Goal: Transaction & Acquisition: Download file/media

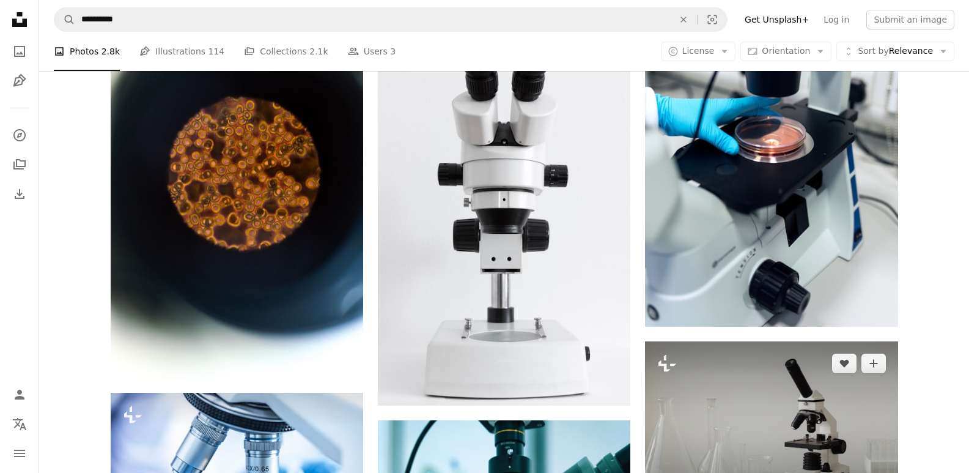
scroll to position [1101, 0]
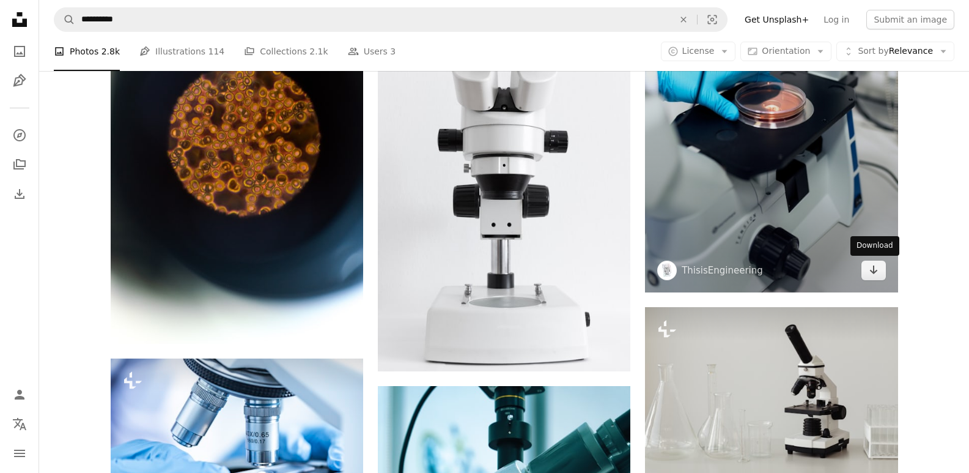
drag, startPoint x: 877, startPoint y: 268, endPoint x: 827, endPoint y: 271, distance: 50.8
click at [877, 269] on icon "Arrow pointing down" at bounding box center [874, 269] width 10 height 15
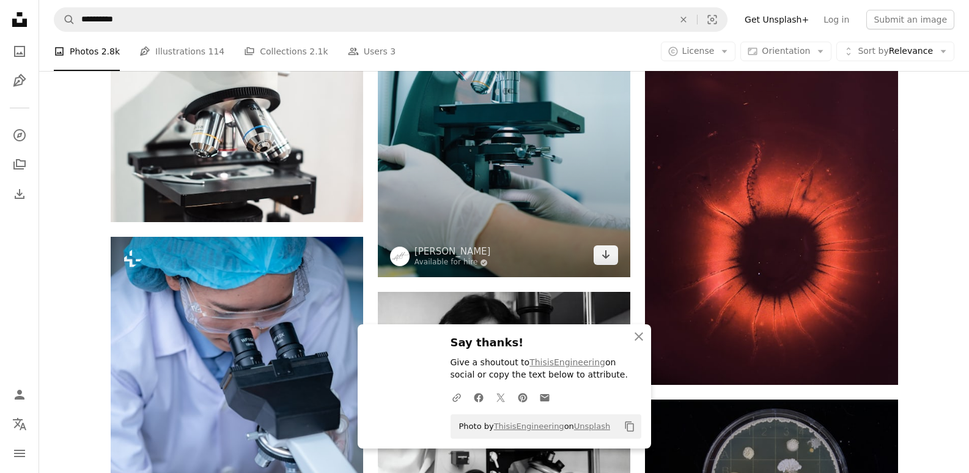
scroll to position [1590, 0]
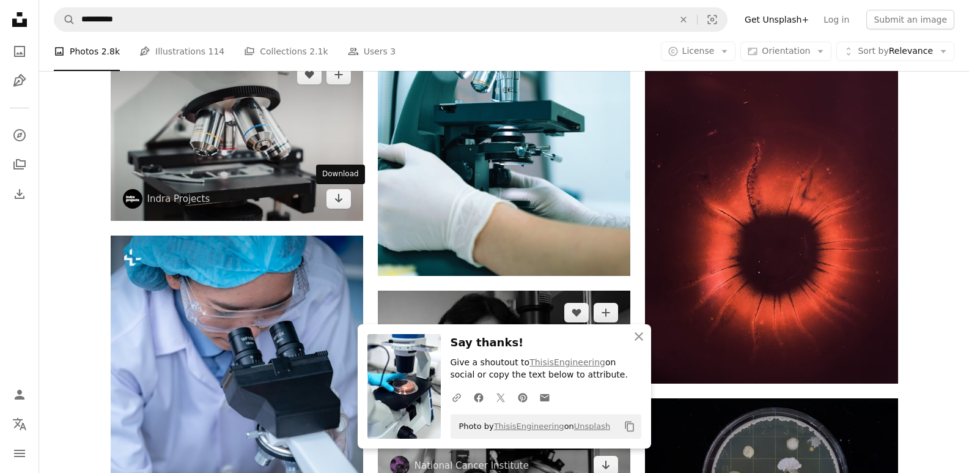
drag, startPoint x: 336, startPoint y: 204, endPoint x: 525, endPoint y: 295, distance: 209.5
click at [338, 205] on icon "Arrow pointing down" at bounding box center [339, 198] width 10 height 15
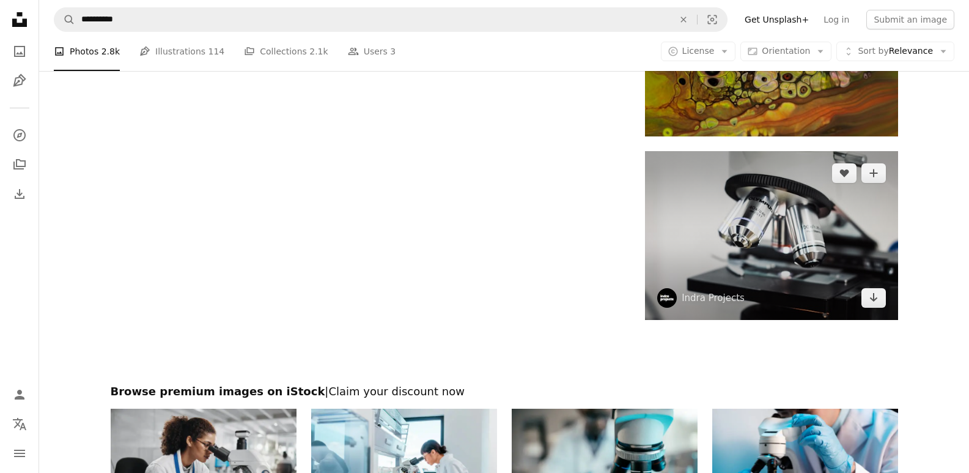
scroll to position [2201, 0]
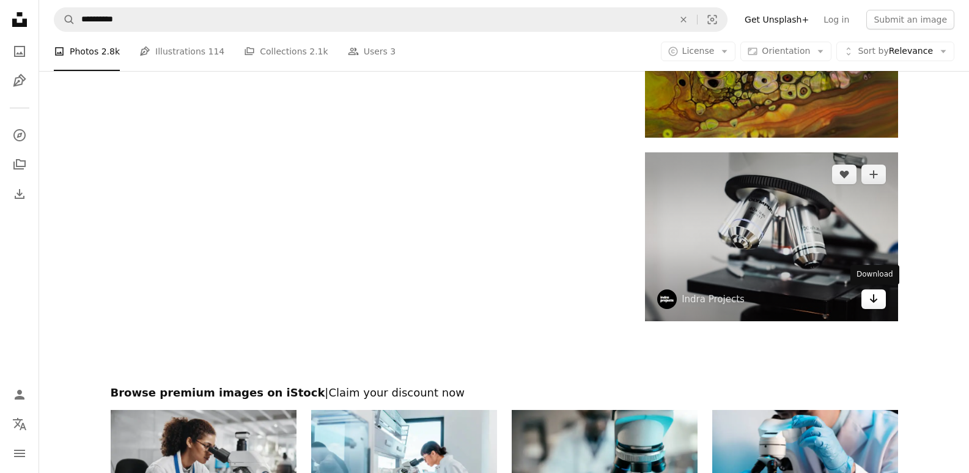
drag, startPoint x: 885, startPoint y: 306, endPoint x: 868, endPoint y: 305, distance: 17.8
click at [885, 306] on link "Arrow pointing down" at bounding box center [874, 299] width 24 height 20
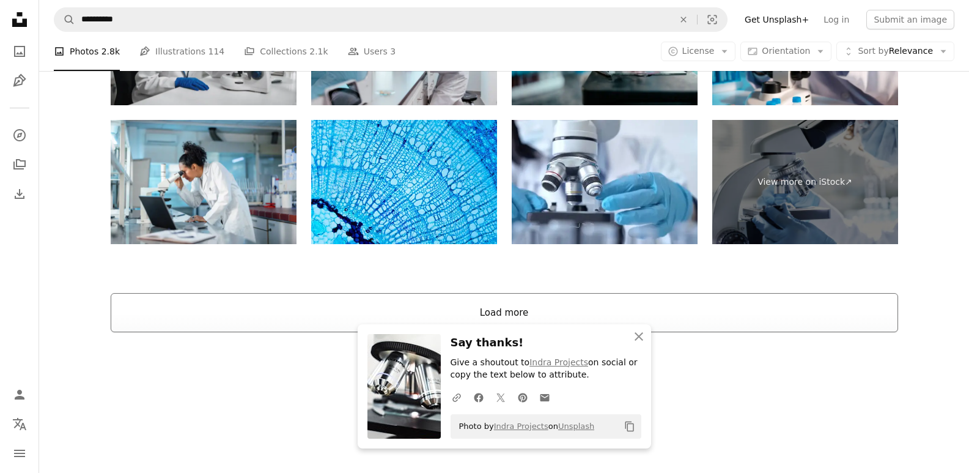
click at [531, 315] on button "Load more" at bounding box center [505, 312] width 788 height 39
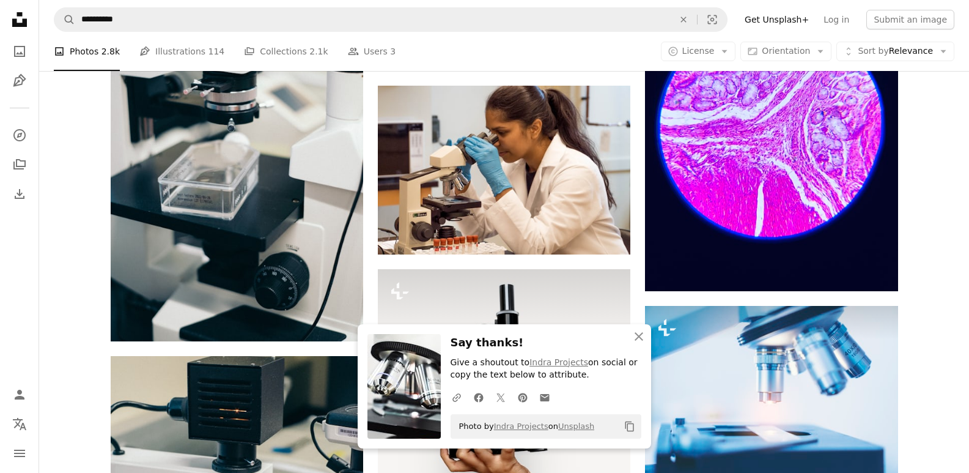
scroll to position [2629, 0]
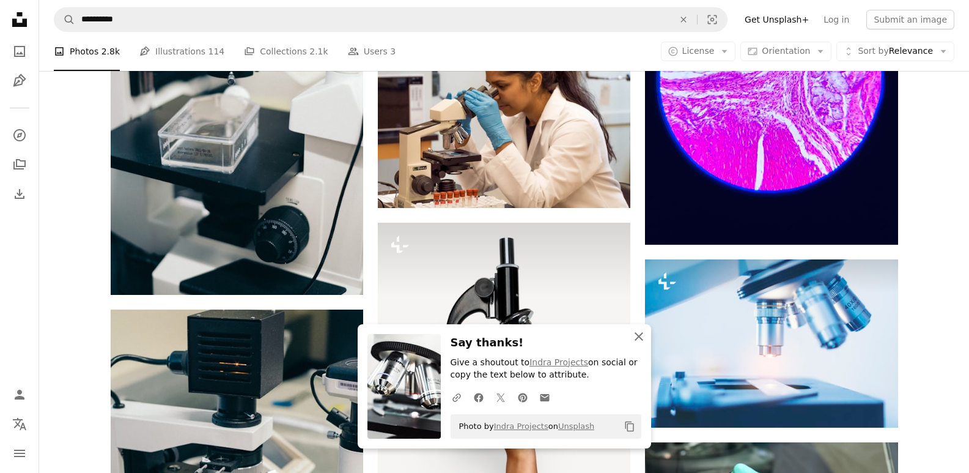
click at [639, 338] on icon "An X shape" at bounding box center [639, 336] width 15 height 15
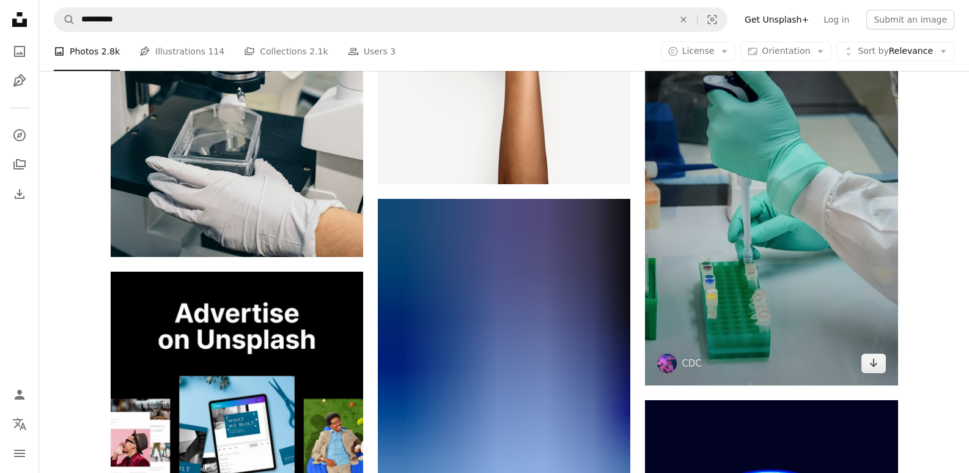
scroll to position [3057, 0]
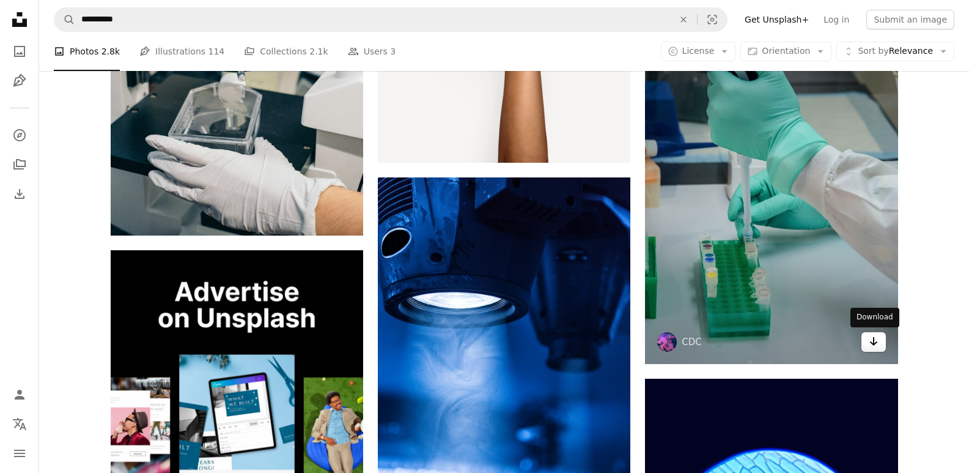
click at [882, 342] on link "Arrow pointing down" at bounding box center [874, 342] width 24 height 20
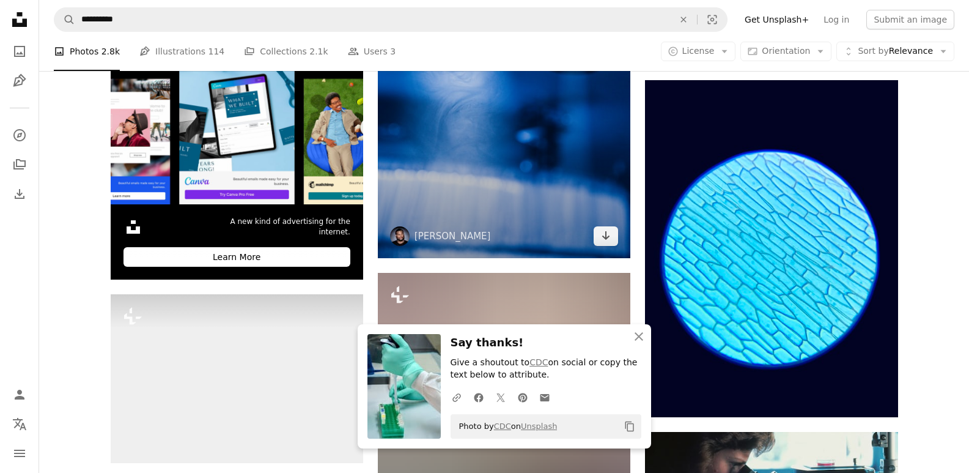
scroll to position [3363, 0]
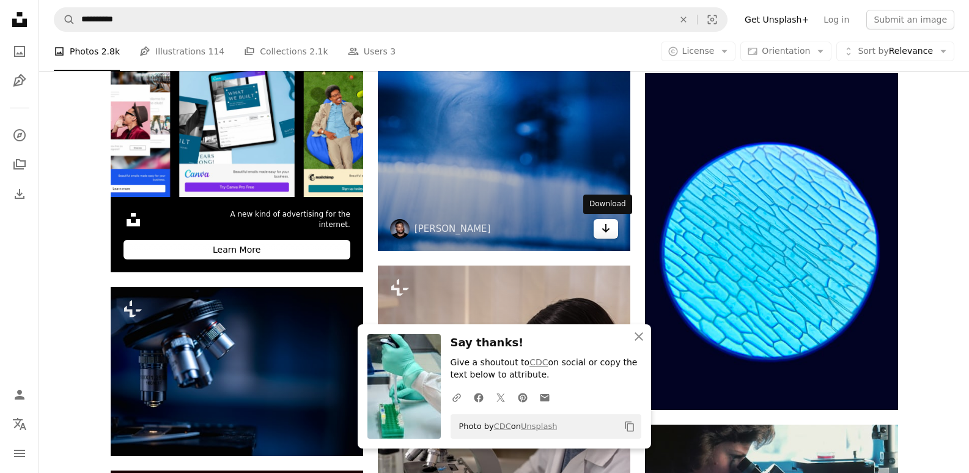
click at [613, 232] on link "Arrow pointing down" at bounding box center [606, 229] width 24 height 20
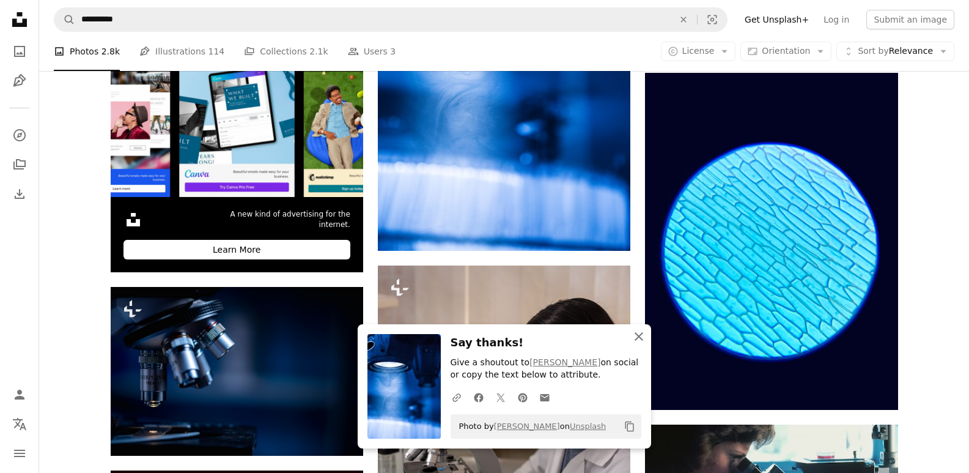
click at [642, 336] on icon "An X shape" at bounding box center [639, 336] width 15 height 15
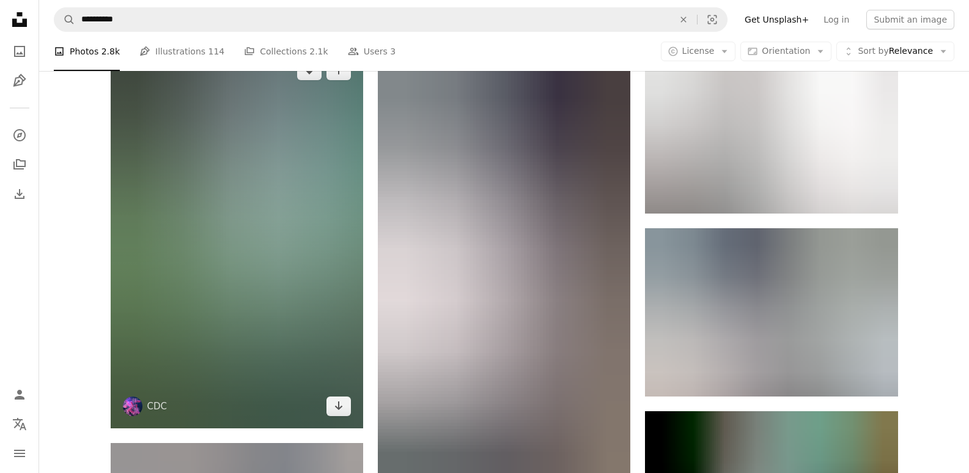
scroll to position [4158, 0]
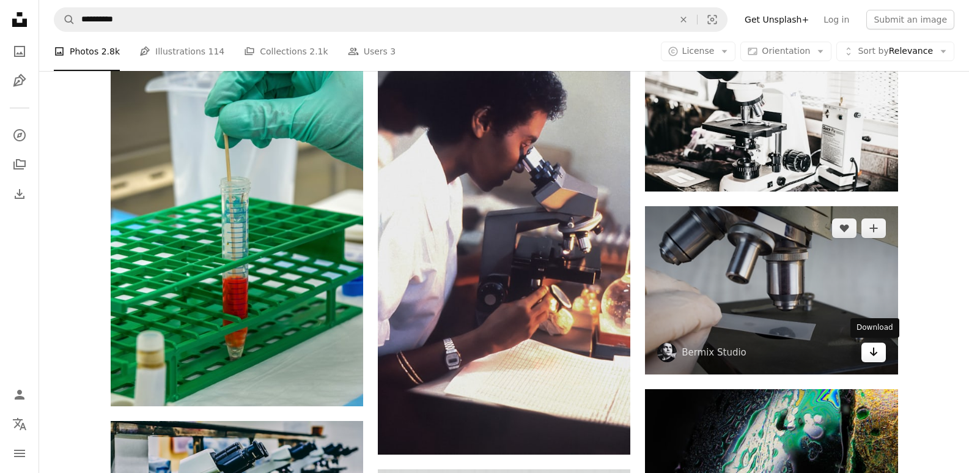
click at [868, 349] on link "Arrow pointing down" at bounding box center [874, 352] width 24 height 20
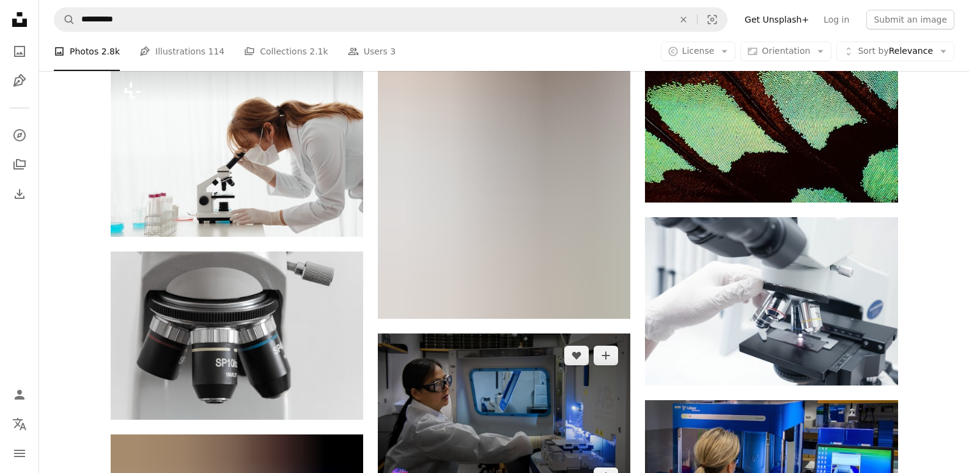
scroll to position [5320, 0]
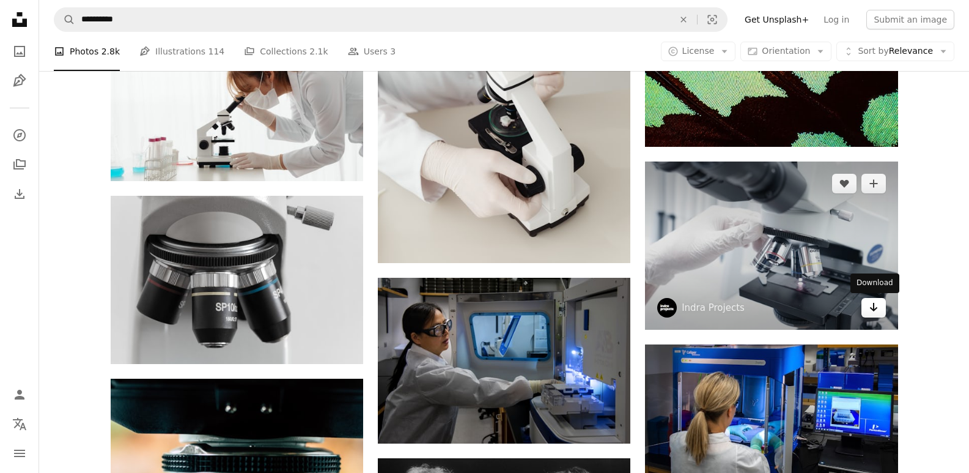
click at [870, 312] on icon "Arrow pointing down" at bounding box center [874, 307] width 10 height 15
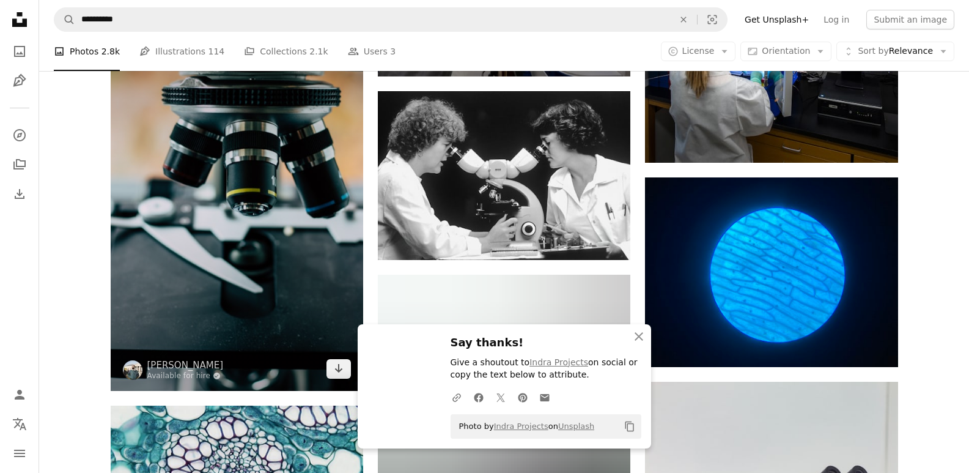
scroll to position [5748, 0]
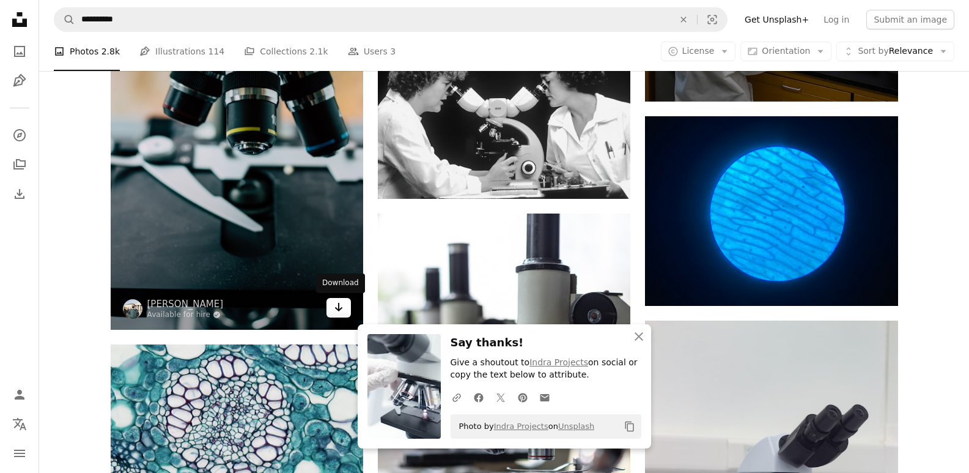
drag, startPoint x: 333, startPoint y: 306, endPoint x: 350, endPoint y: 305, distance: 16.5
click at [334, 306] on icon "Arrow pointing down" at bounding box center [339, 307] width 10 height 15
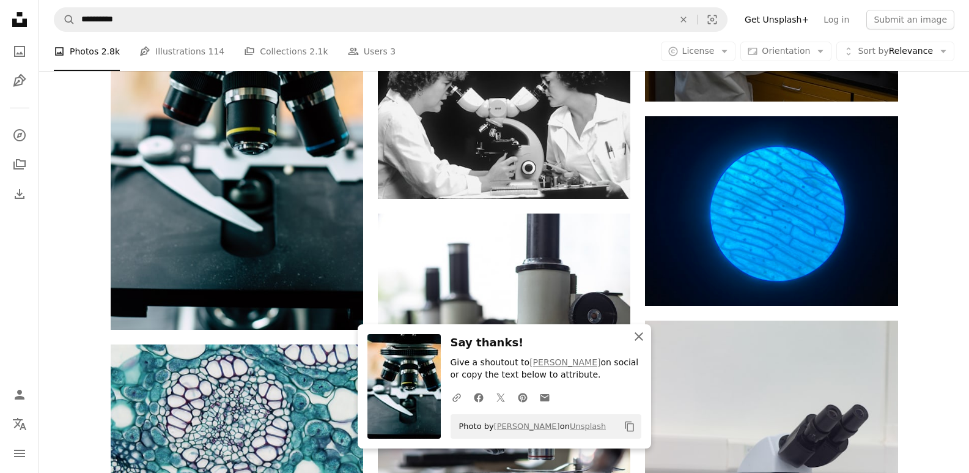
click at [637, 340] on icon "An X shape" at bounding box center [639, 336] width 15 height 15
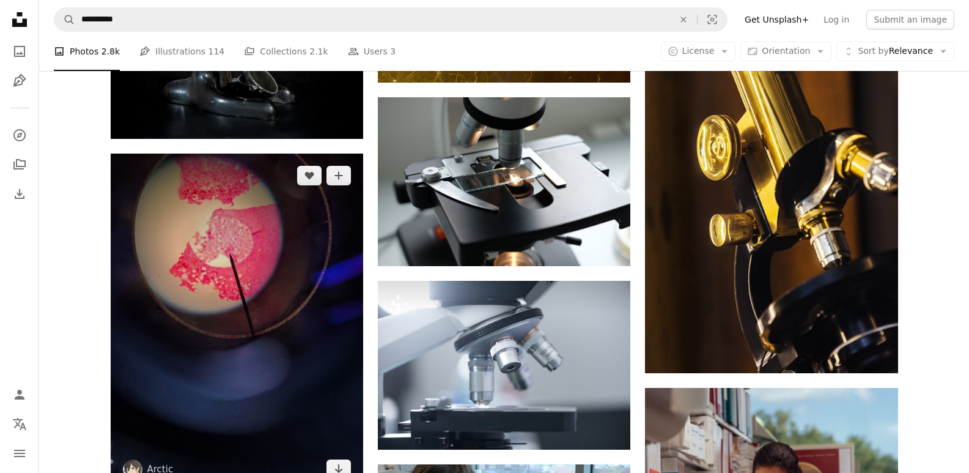
scroll to position [7093, 0]
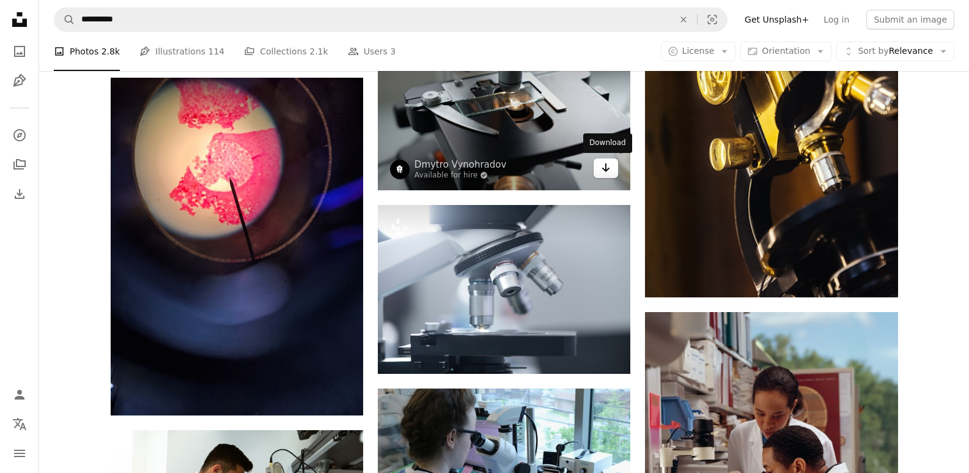
click at [602, 167] on icon "Arrow pointing down" at bounding box center [606, 167] width 10 height 15
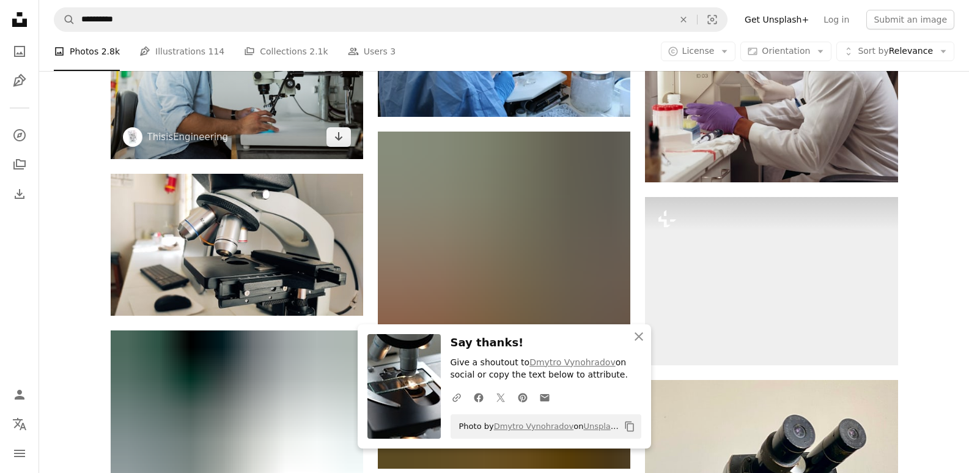
scroll to position [7644, 0]
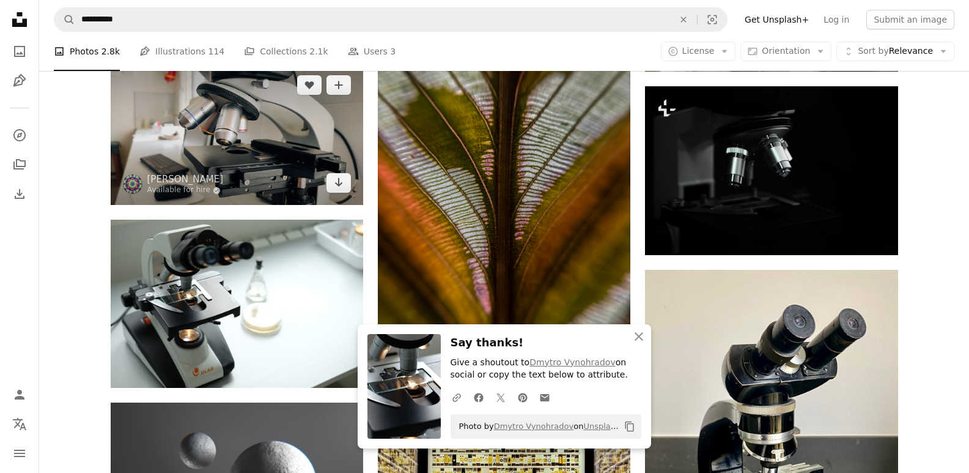
click at [337, 190] on link "Arrow pointing down" at bounding box center [339, 183] width 24 height 20
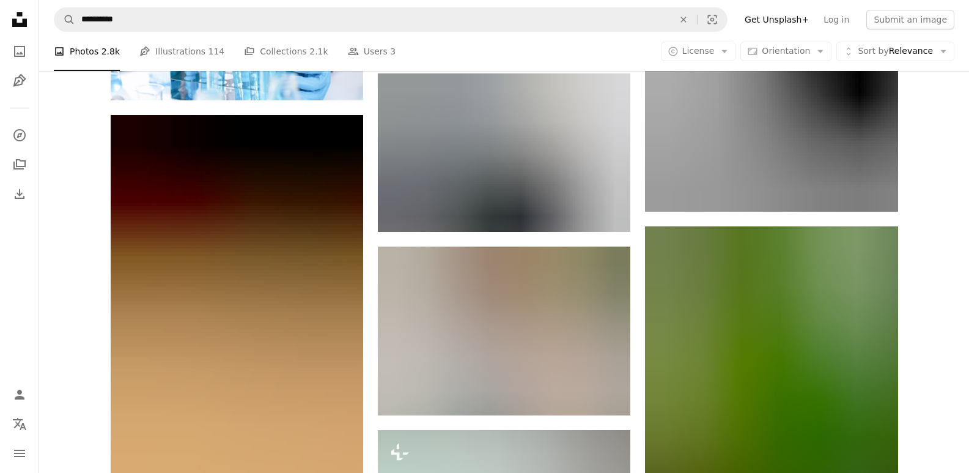
scroll to position [19139, 0]
